Goal: Task Accomplishment & Management: Manage account settings

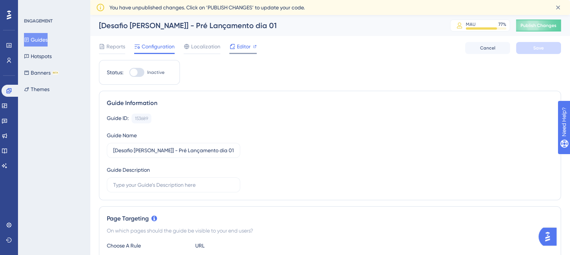
click at [238, 51] on div "Editor" at bounding box center [242, 48] width 27 height 12
click at [48, 39] on button "Guides" at bounding box center [36, 39] width 24 height 13
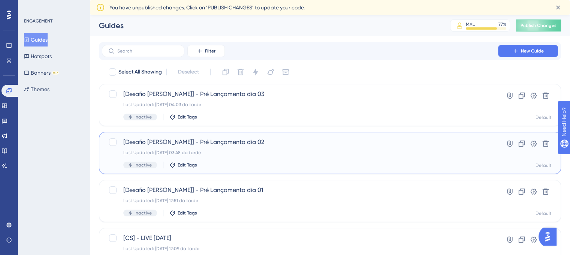
click at [289, 164] on div "Inactive Edit Tags" at bounding box center [299, 164] width 353 height 7
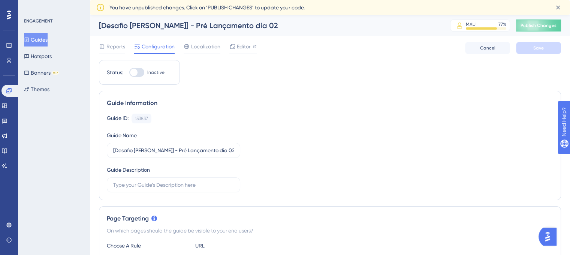
click at [240, 42] on div "Reports Configuration Localization Editor Cancel Save" at bounding box center [330, 48] width 462 height 24
click at [240, 48] on span "Editor" at bounding box center [244, 46] width 14 height 9
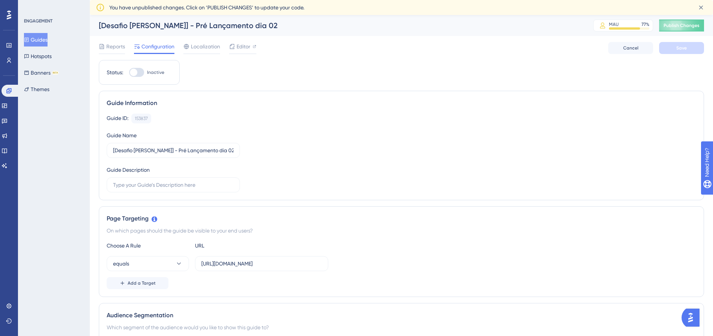
click at [48, 37] on button "Guides" at bounding box center [36, 39] width 24 height 13
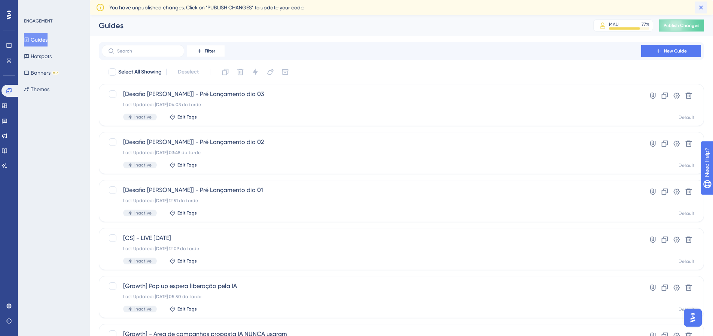
click at [699, 8] on icon at bounding box center [701, 7] width 7 height 7
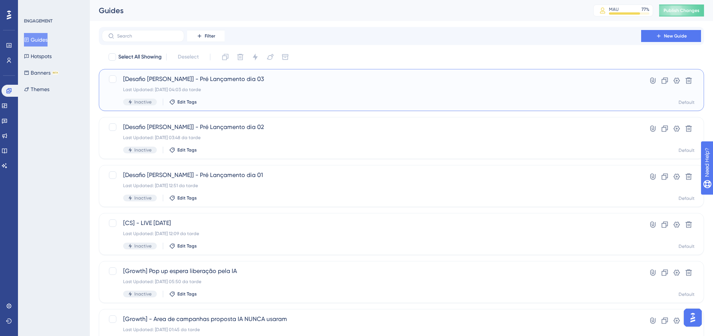
click at [298, 90] on div "Last Updated: 09.10.2025 04:03 da tarde" at bounding box center [371, 90] width 497 height 6
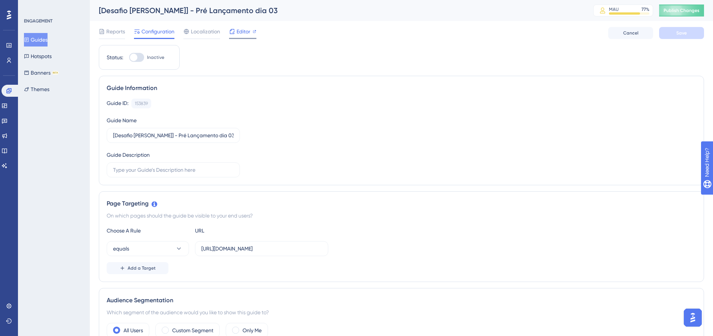
click at [249, 34] on span "Editor" at bounding box center [244, 31] width 14 height 9
click at [44, 39] on button "Guides" at bounding box center [36, 39] width 24 height 13
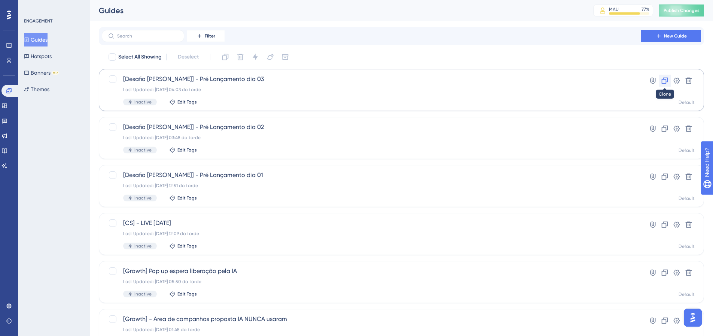
click at [665, 78] on icon at bounding box center [665, 81] width 6 height 6
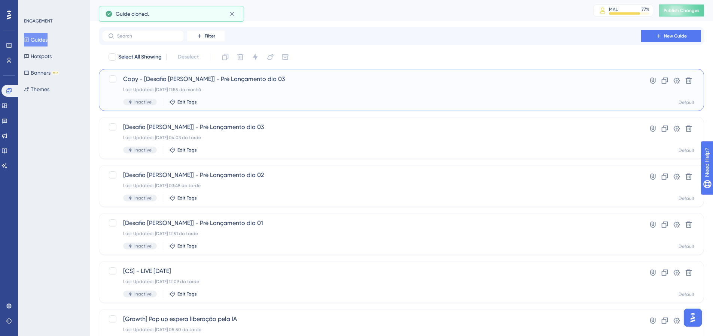
click at [285, 86] on div "Copy - [Desafio Dih Santana] - Pré Lançamento dia 03 Last Updated: 14.10.2025 1…" at bounding box center [371, 90] width 497 height 31
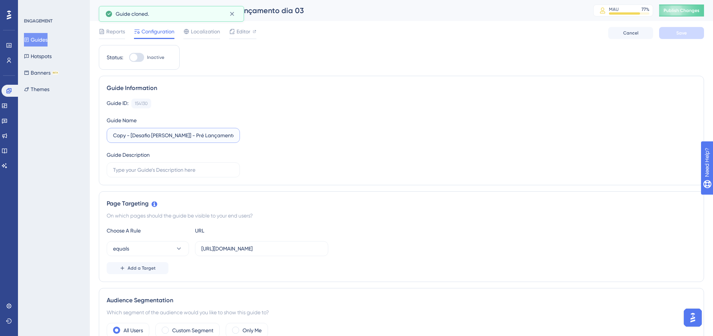
drag, startPoint x: 130, startPoint y: 137, endPoint x: 87, endPoint y: 148, distance: 44.7
click at [231, 134] on input "[Desafio Dih Santana] - Pré Lançamento dia 03" at bounding box center [173, 135] width 121 height 8
type input "[Desafio Dih Santana] - Pré Lançamento dia 04"
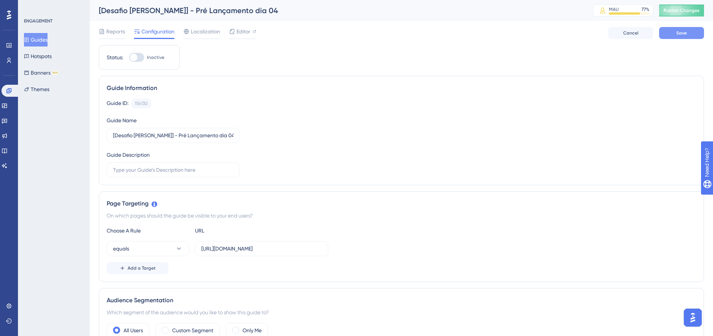
click at [675, 30] on button "Save" at bounding box center [682, 33] width 45 height 12
click at [229, 15] on icon at bounding box center [231, 13] width 7 height 7
click at [239, 33] on span "Editor" at bounding box center [244, 31] width 14 height 9
click at [240, 35] on span "Editor" at bounding box center [244, 31] width 14 height 9
